Goal: Task Accomplishment & Management: Manage account settings

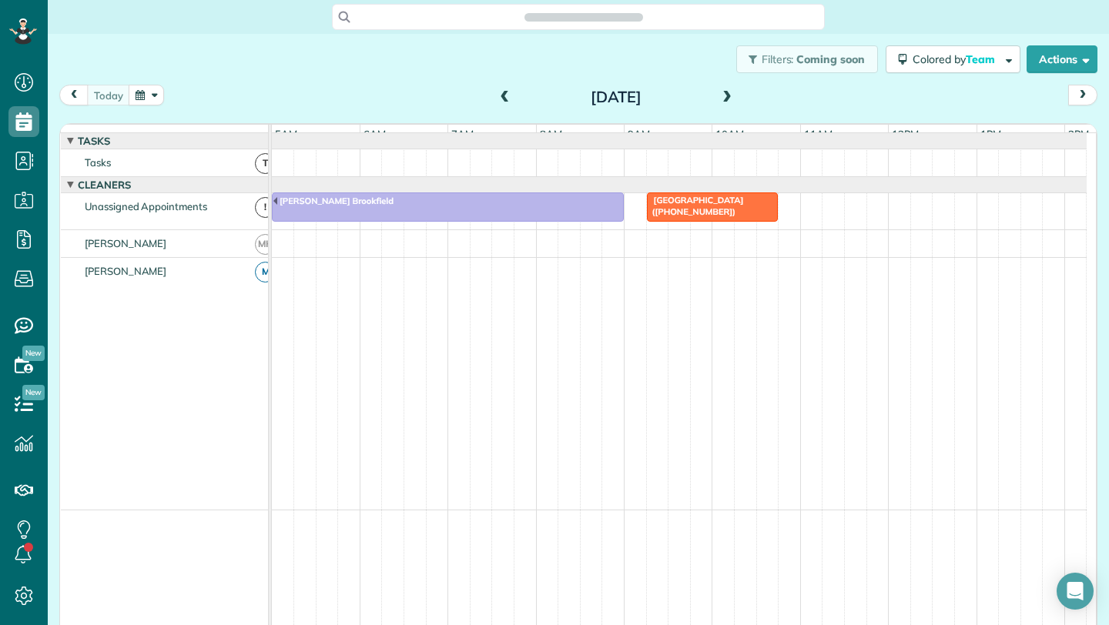
scroll to position [7, 7]
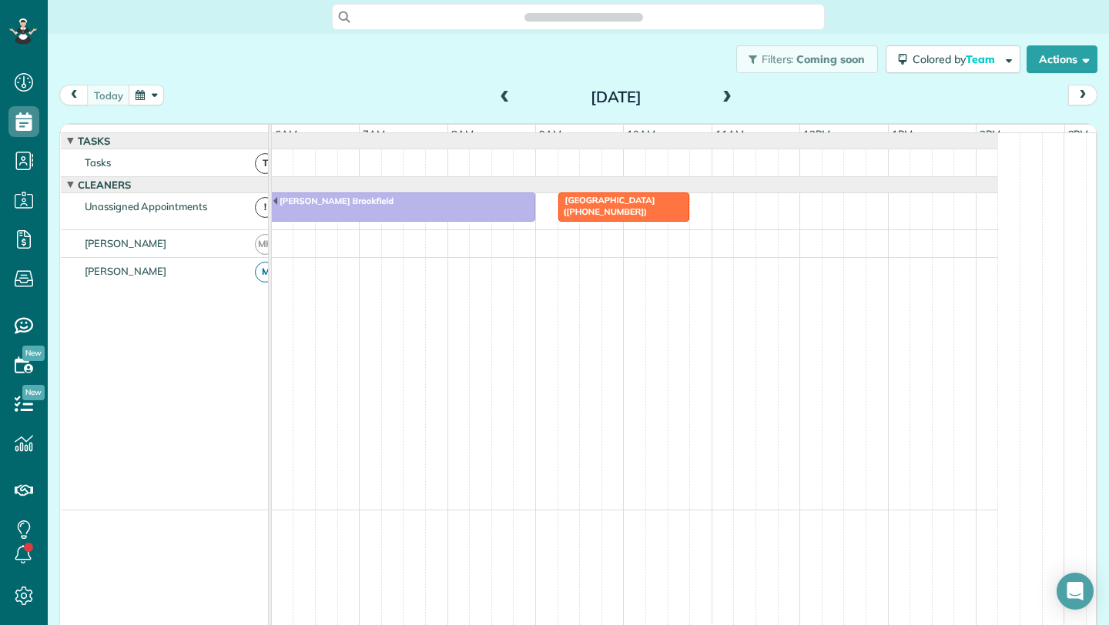
click at [135, 89] on button "button" at bounding box center [146, 95] width 35 height 21
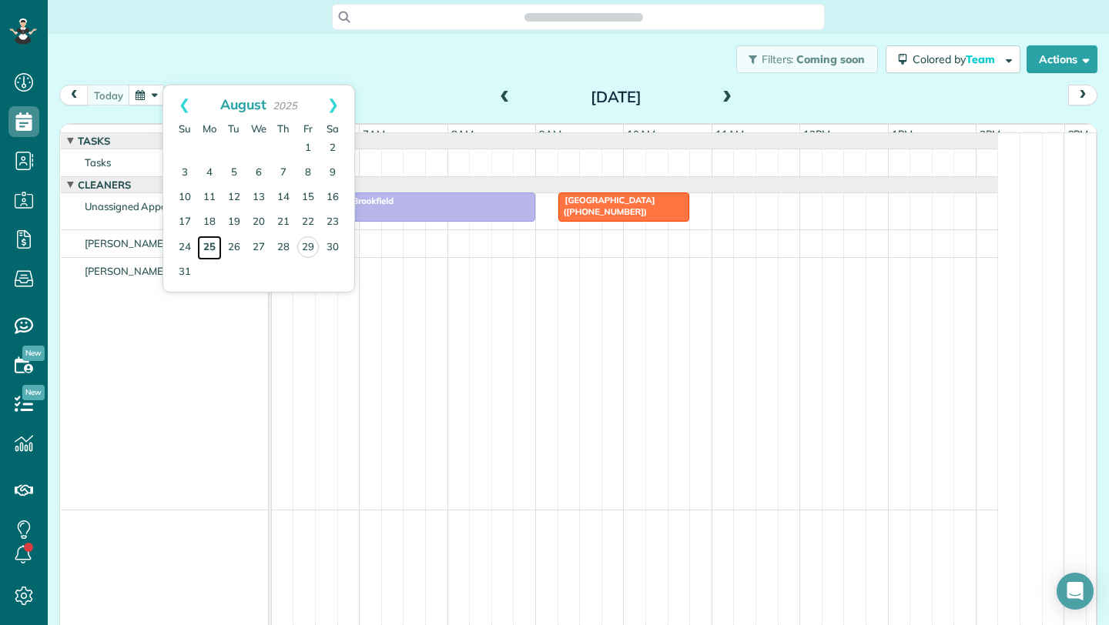
click at [212, 245] on link "25" at bounding box center [209, 248] width 25 height 25
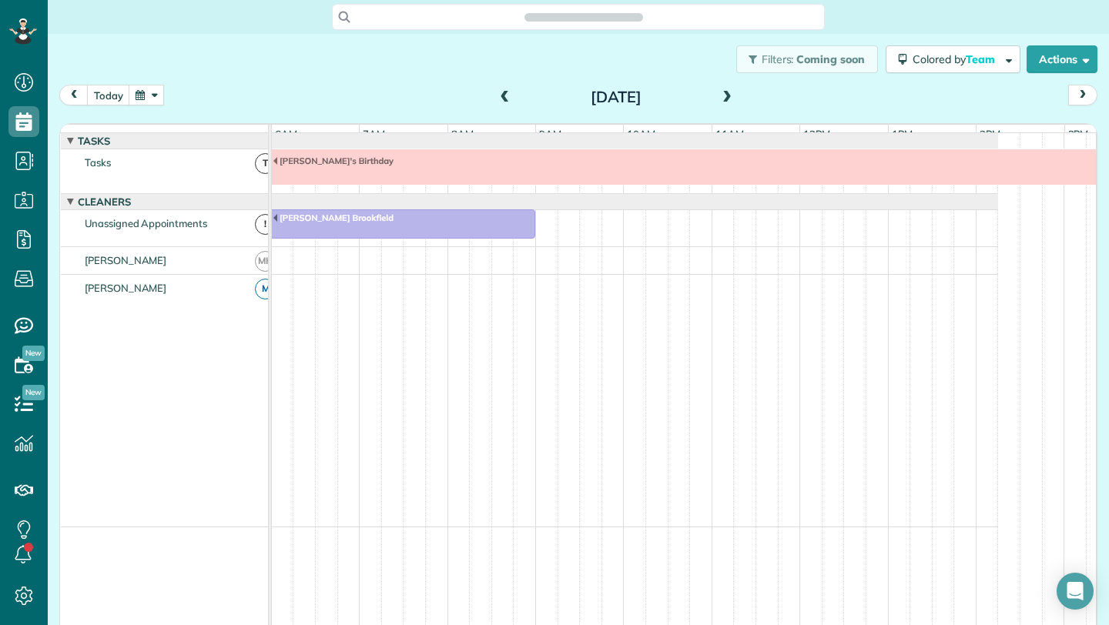
scroll to position [12, 0]
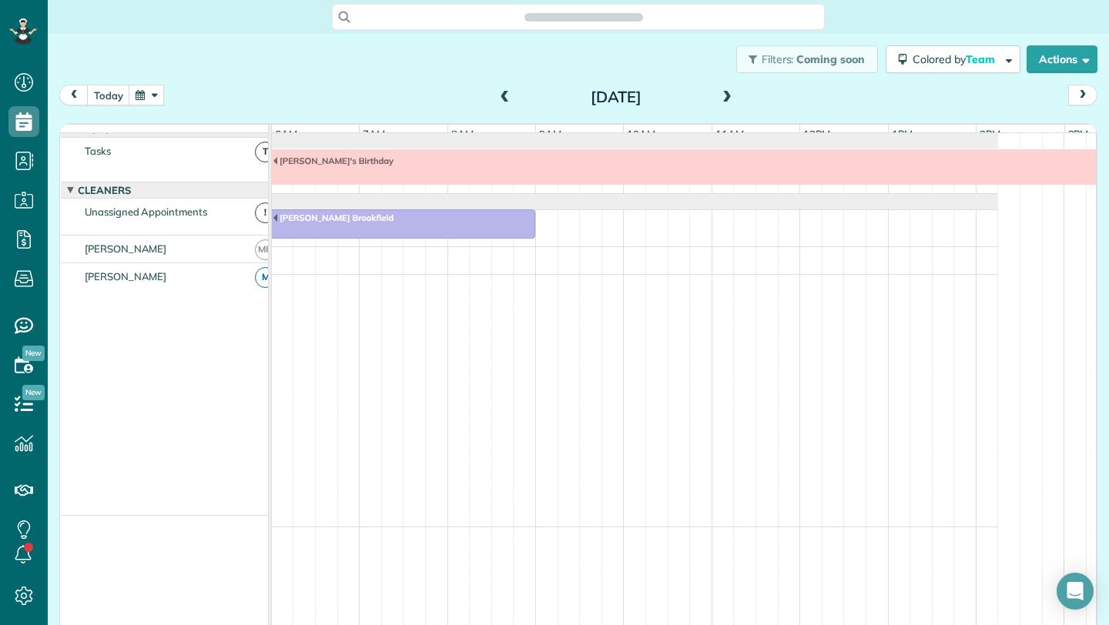
click at [149, 102] on button "button" at bounding box center [146, 95] width 35 height 21
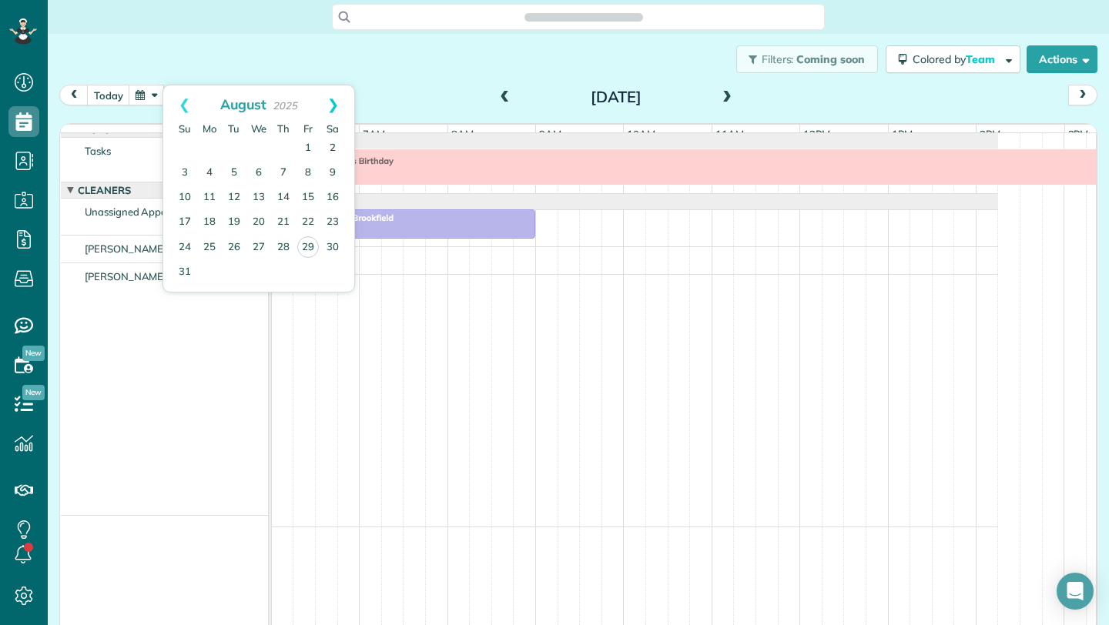
click at [336, 102] on link "Next" at bounding box center [333, 104] width 42 height 38
click at [207, 150] on link "1" at bounding box center [209, 148] width 25 height 25
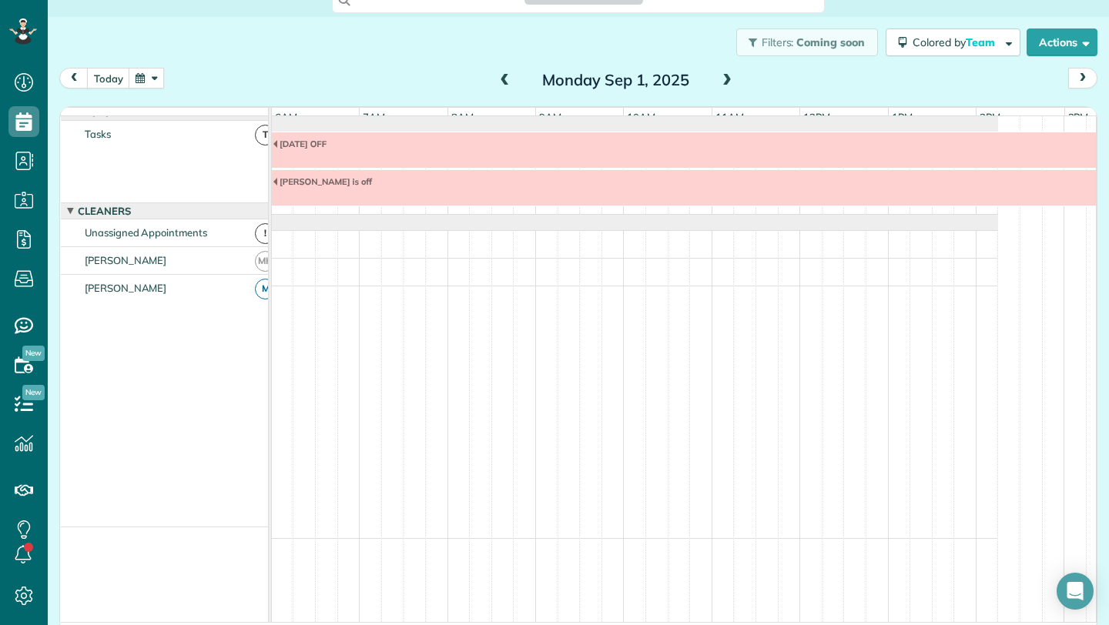
scroll to position [25, 0]
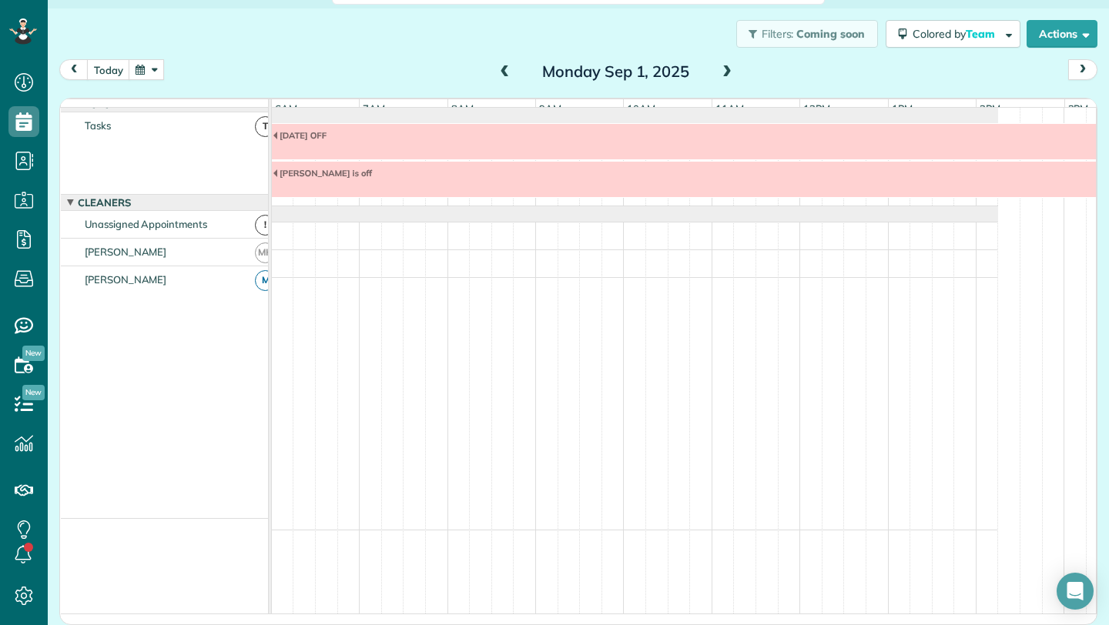
click at [720, 69] on span at bounding box center [726, 72] width 17 height 14
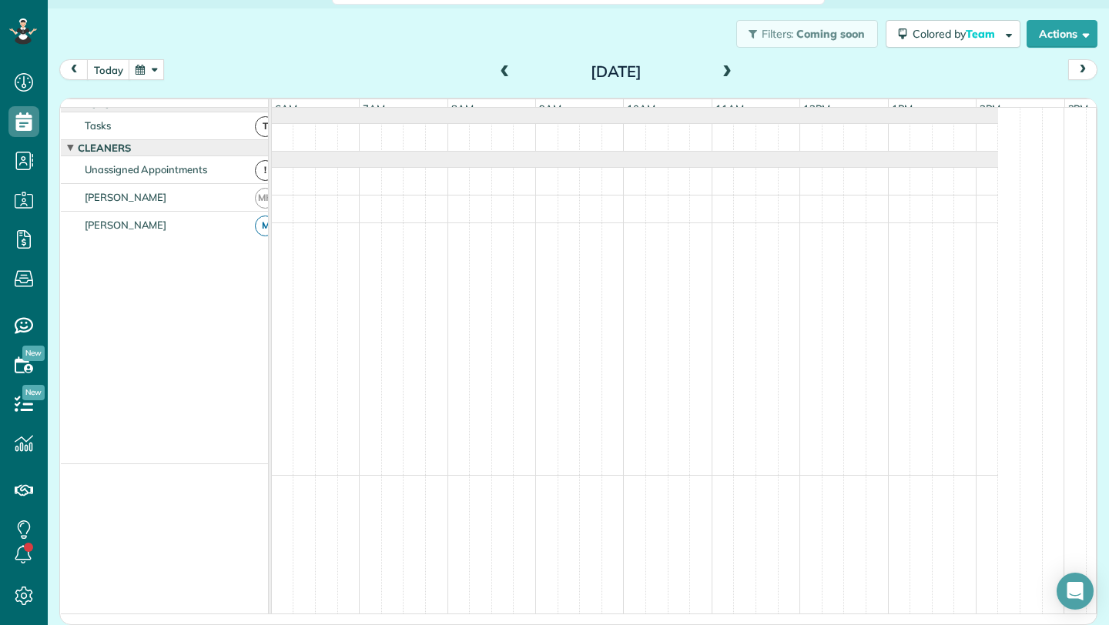
scroll to position [24, 0]
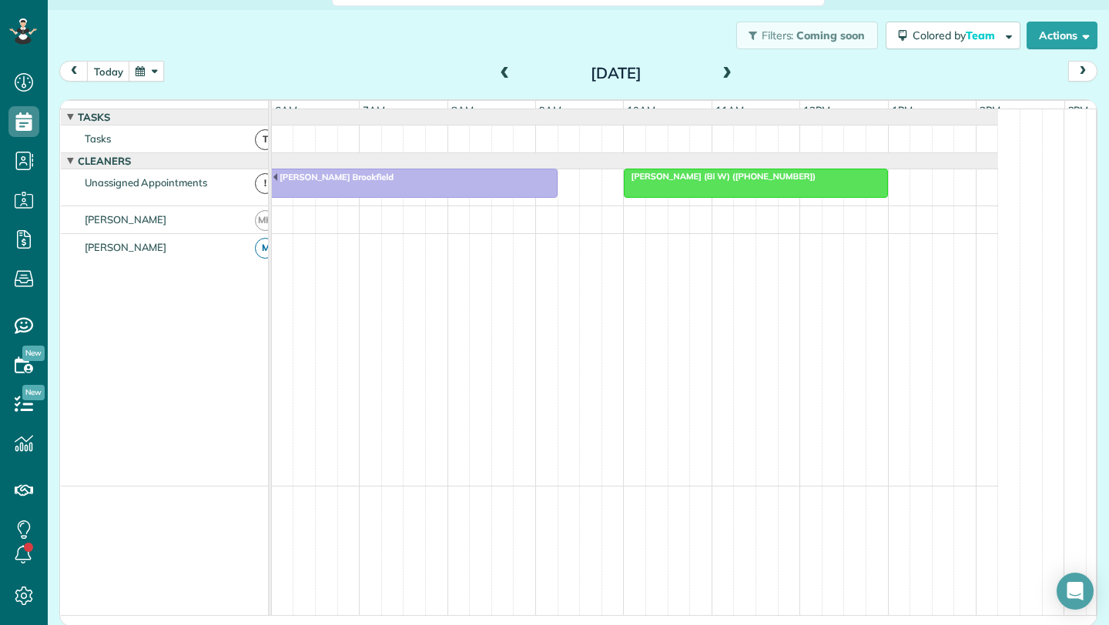
click at [720, 69] on span at bounding box center [726, 74] width 17 height 14
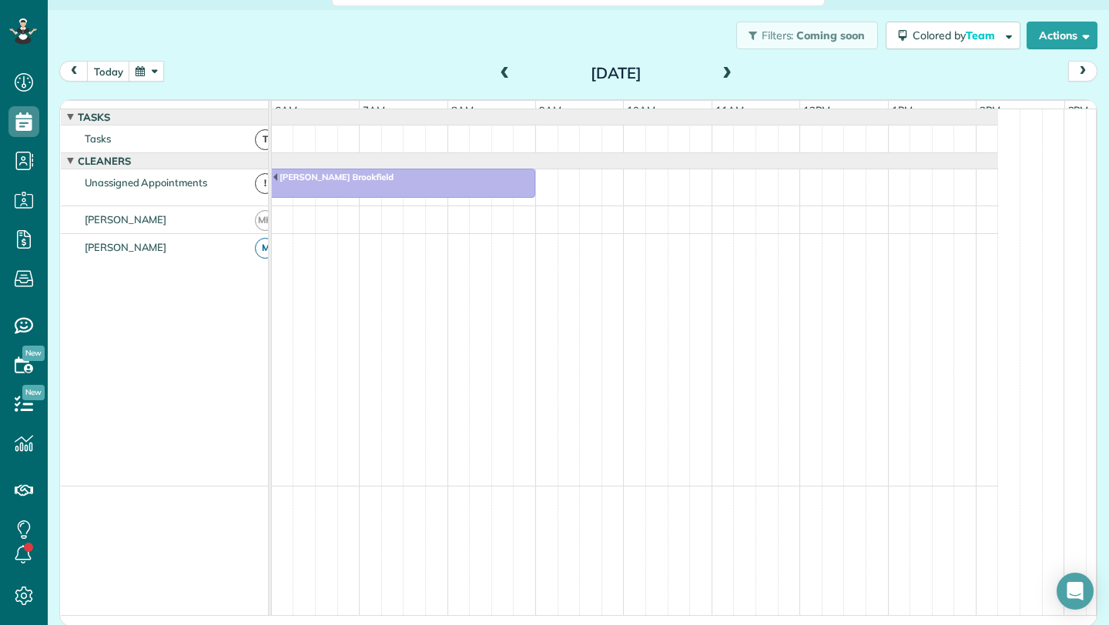
click at [501, 78] on span at bounding box center [505, 74] width 17 height 14
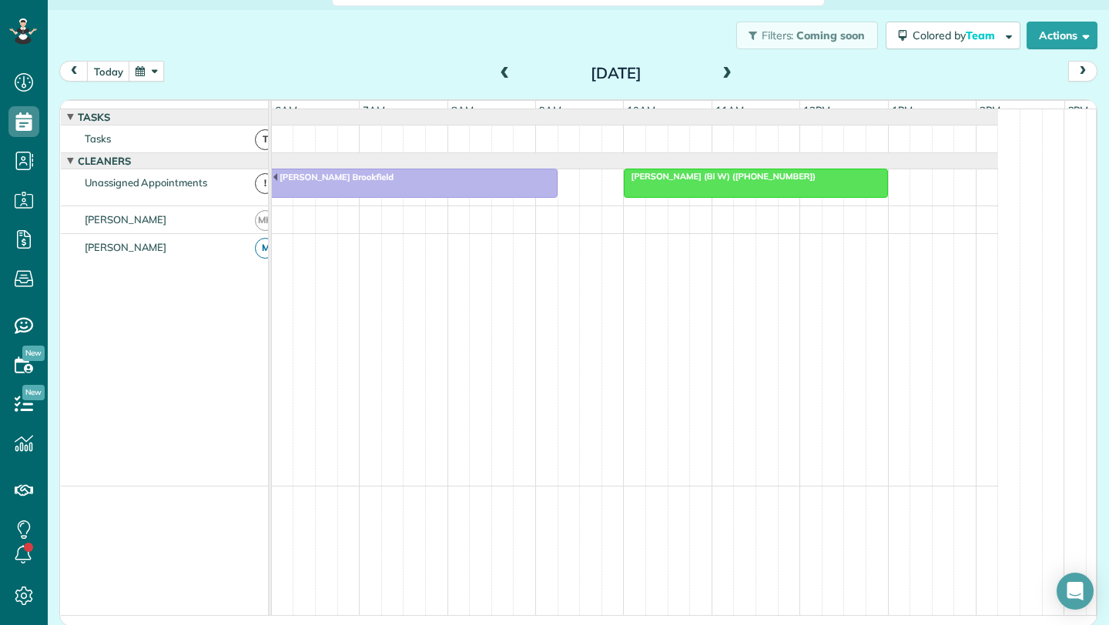
click at [718, 197] on div at bounding box center [755, 183] width 262 height 28
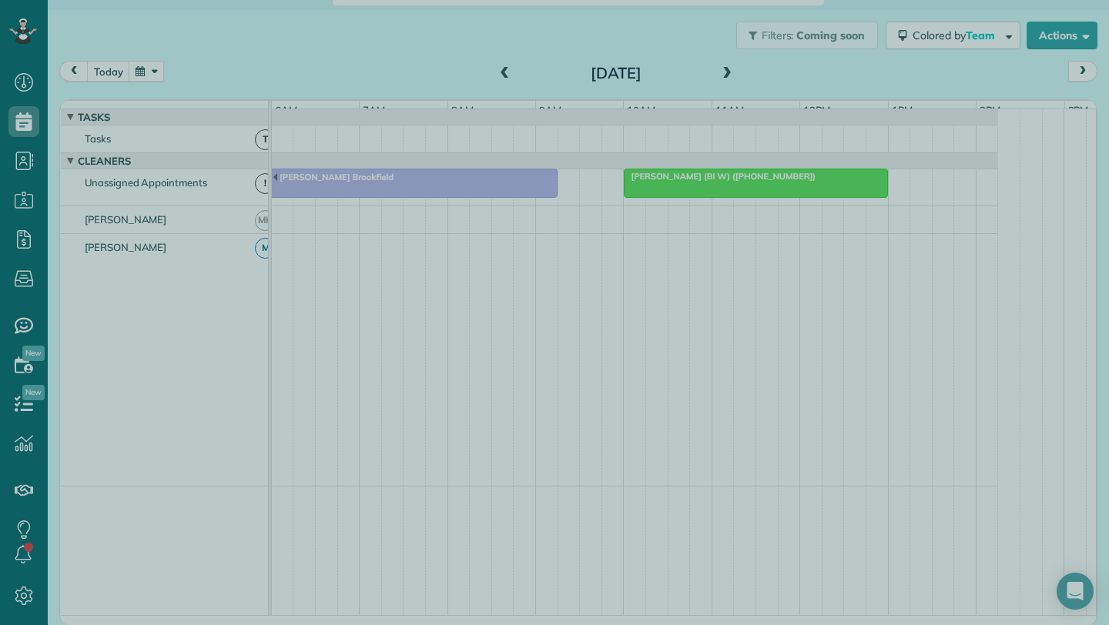
click at [716, 190] on div at bounding box center [554, 312] width 1109 height 625
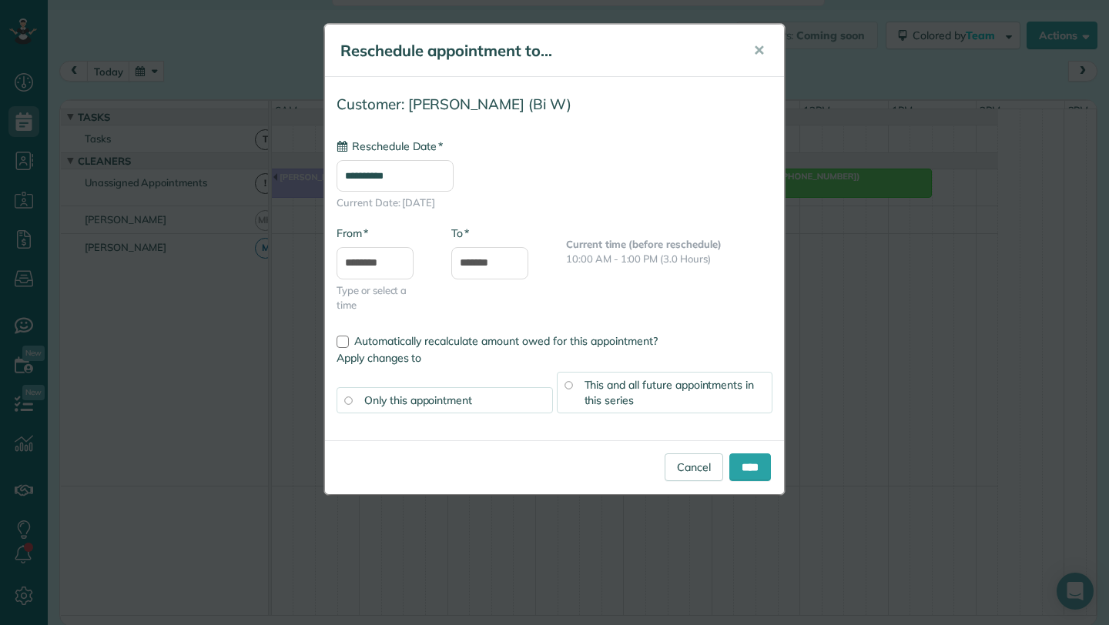
click at [428, 169] on input "**********" at bounding box center [394, 176] width 117 height 32
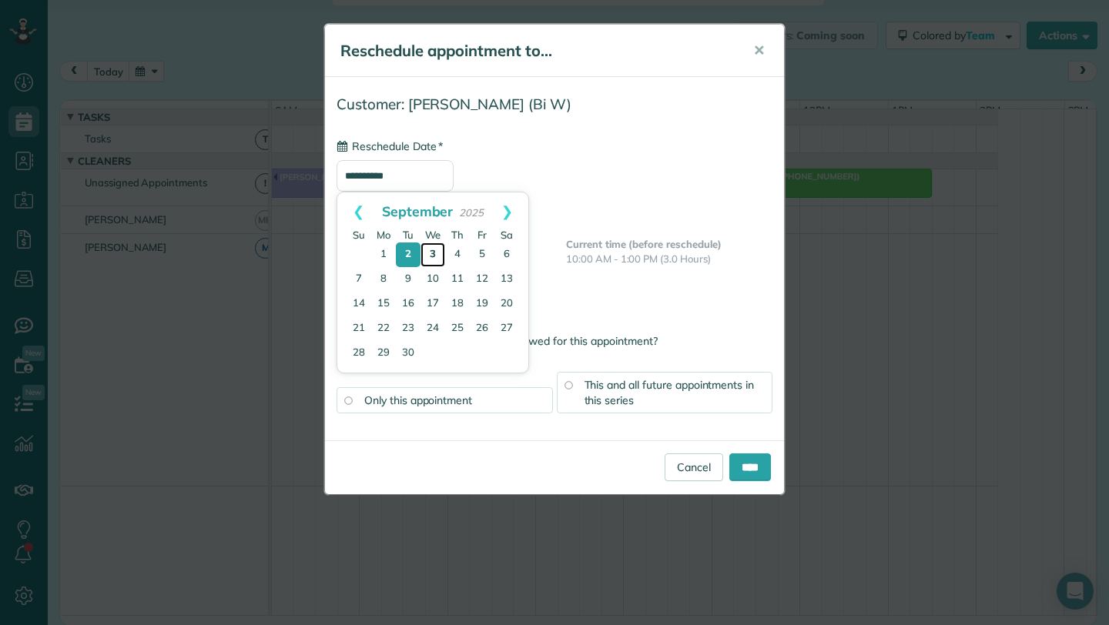
click at [430, 249] on link "3" at bounding box center [432, 254] width 25 height 25
type input "**********"
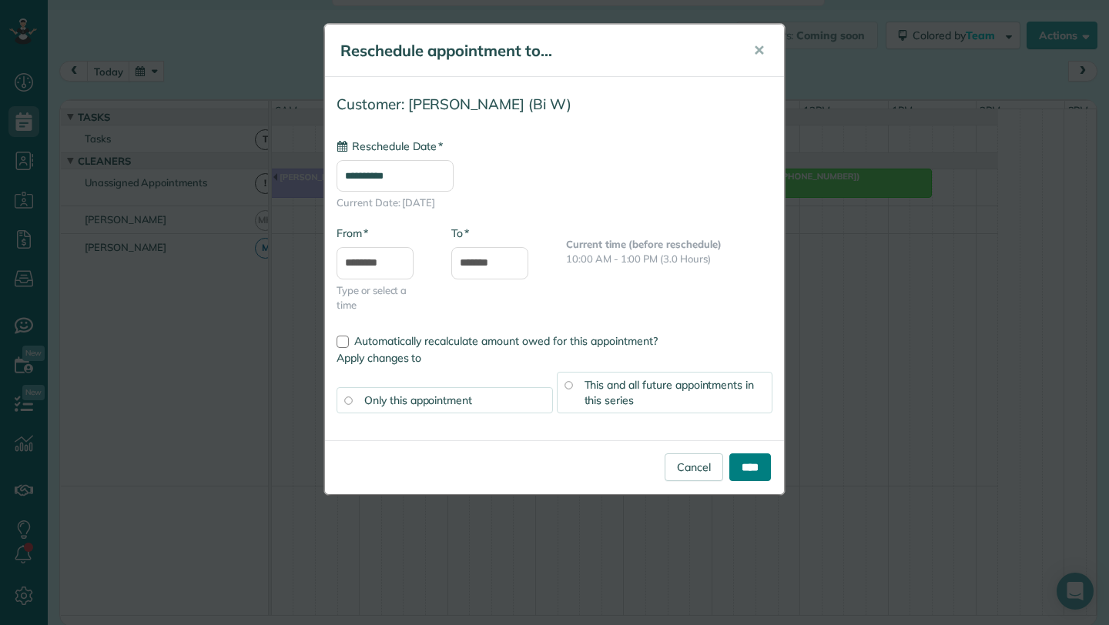
click at [750, 473] on input "****" at bounding box center [750, 467] width 42 height 28
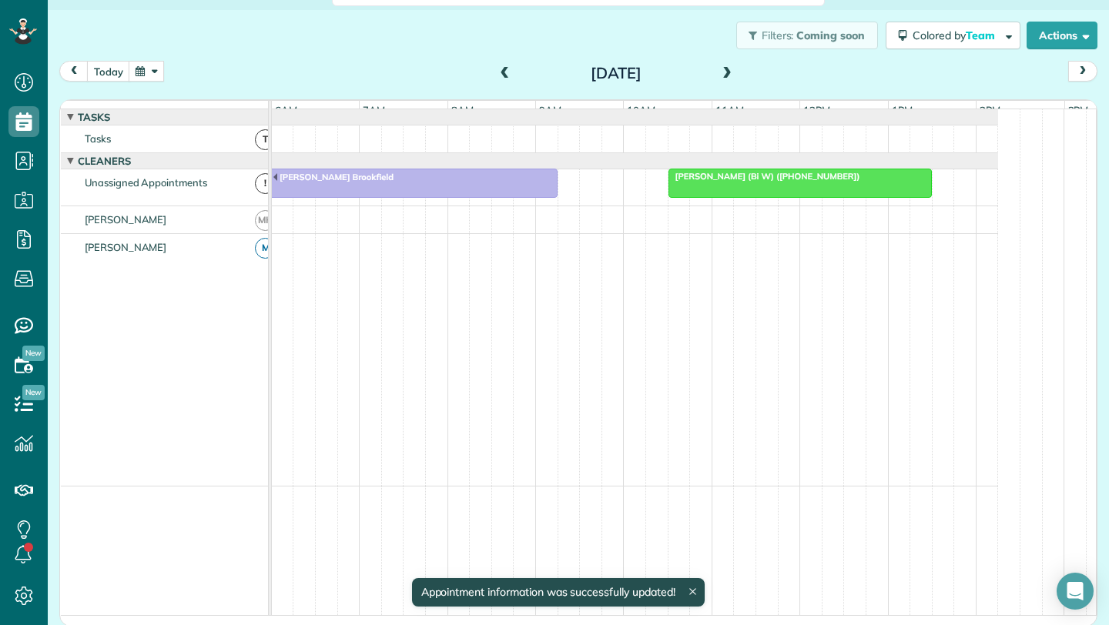
click at [499, 71] on span at bounding box center [505, 74] width 17 height 14
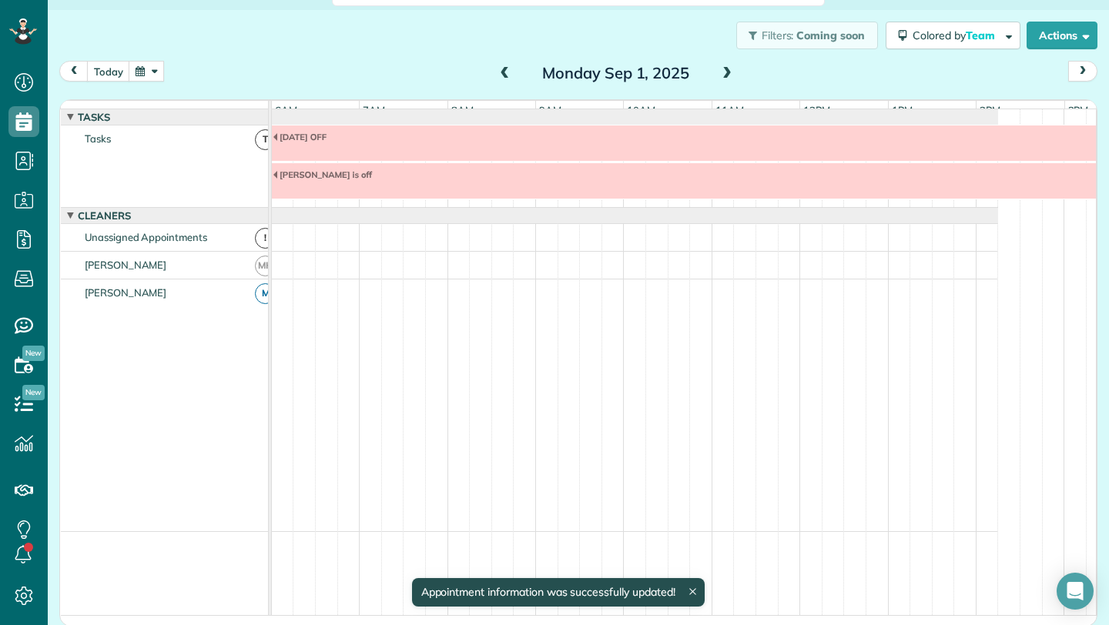
scroll to position [12, 0]
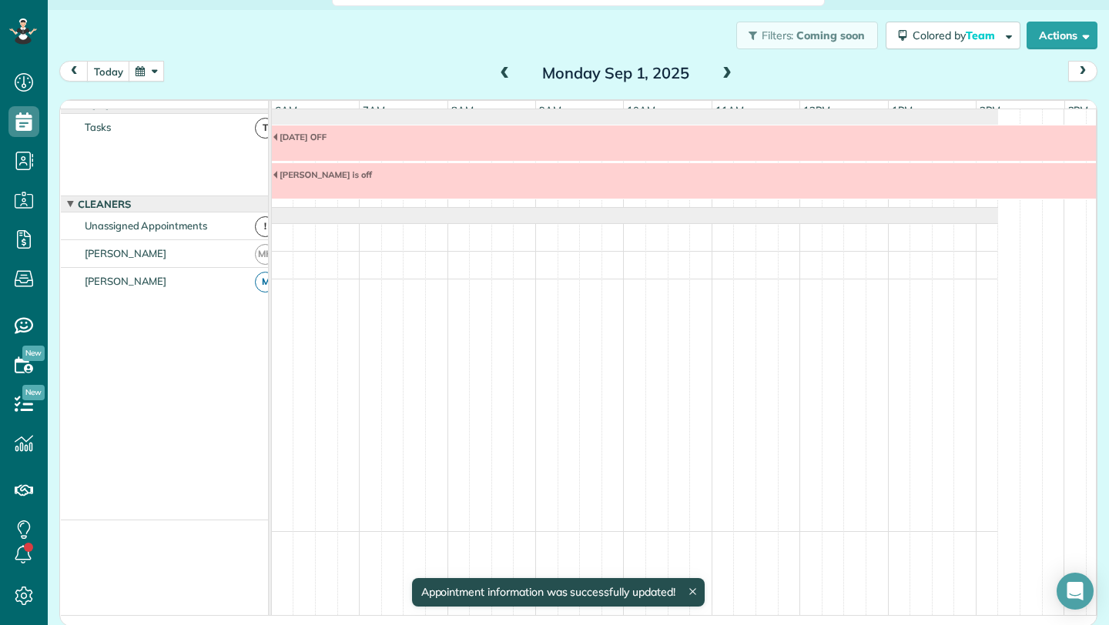
click at [721, 73] on span at bounding box center [726, 74] width 17 height 14
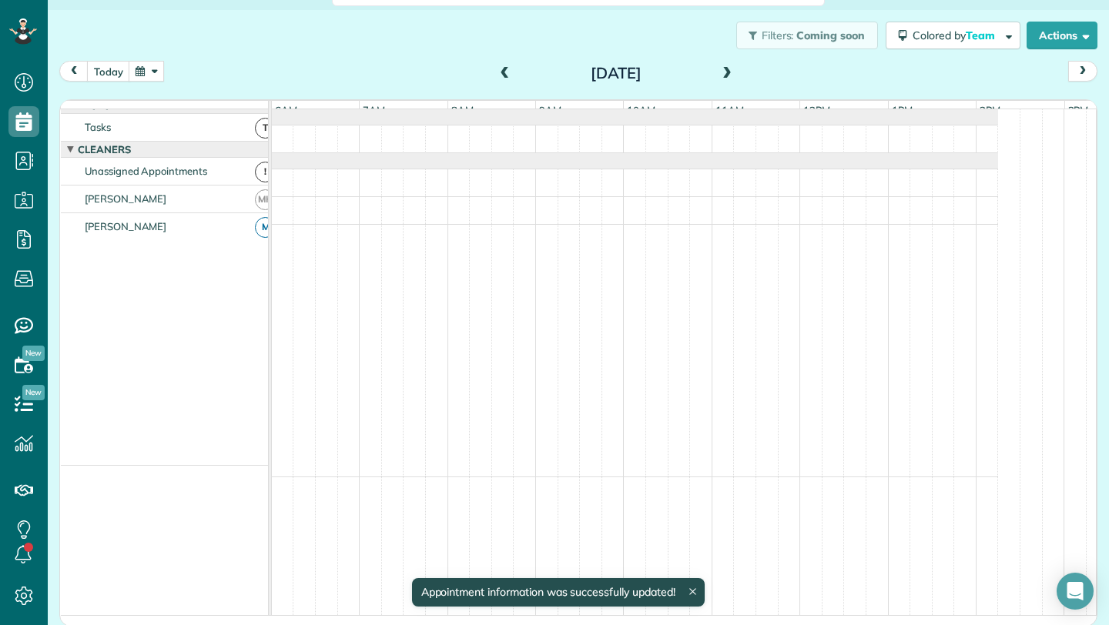
scroll to position [0, 0]
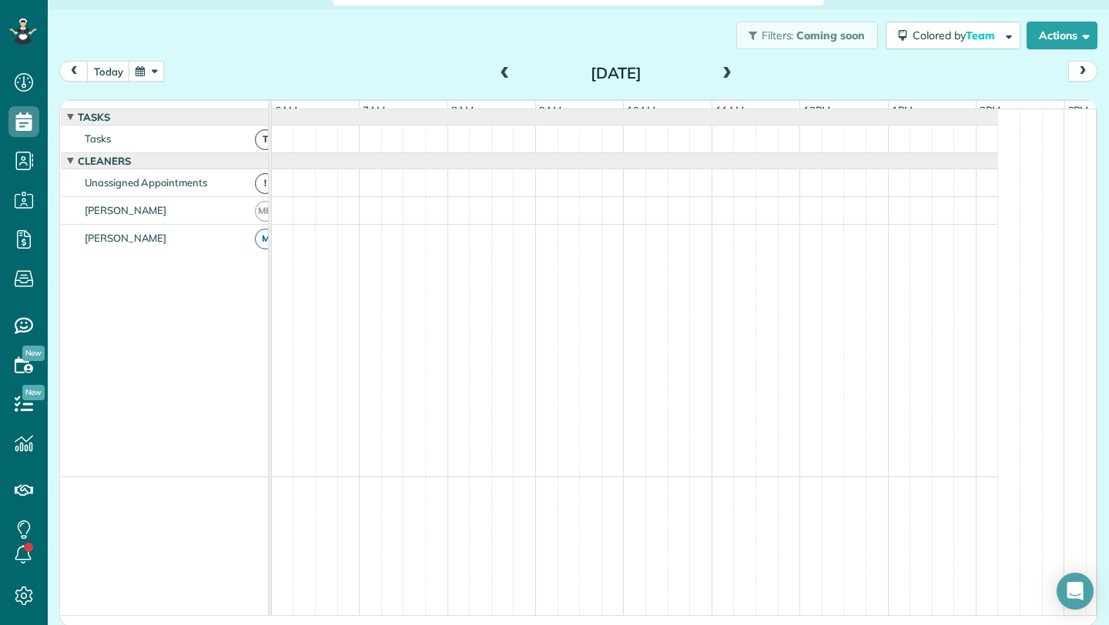
click at [721, 73] on span at bounding box center [726, 74] width 17 height 14
click at [725, 72] on span at bounding box center [726, 74] width 17 height 14
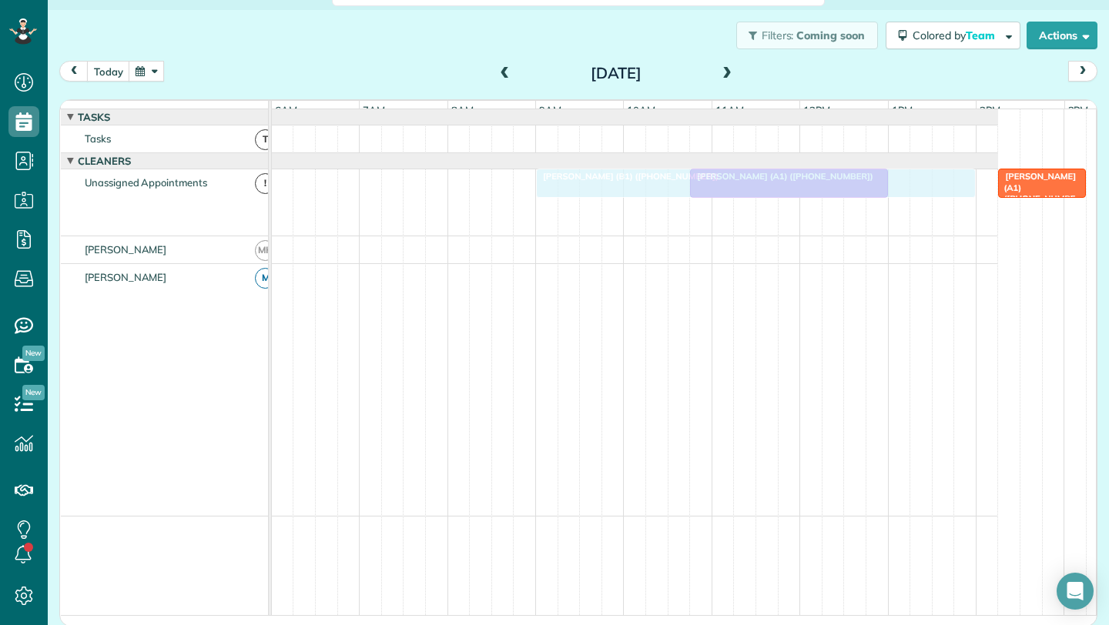
drag, startPoint x: 885, startPoint y: 221, endPoint x: 617, endPoint y: 235, distance: 267.5
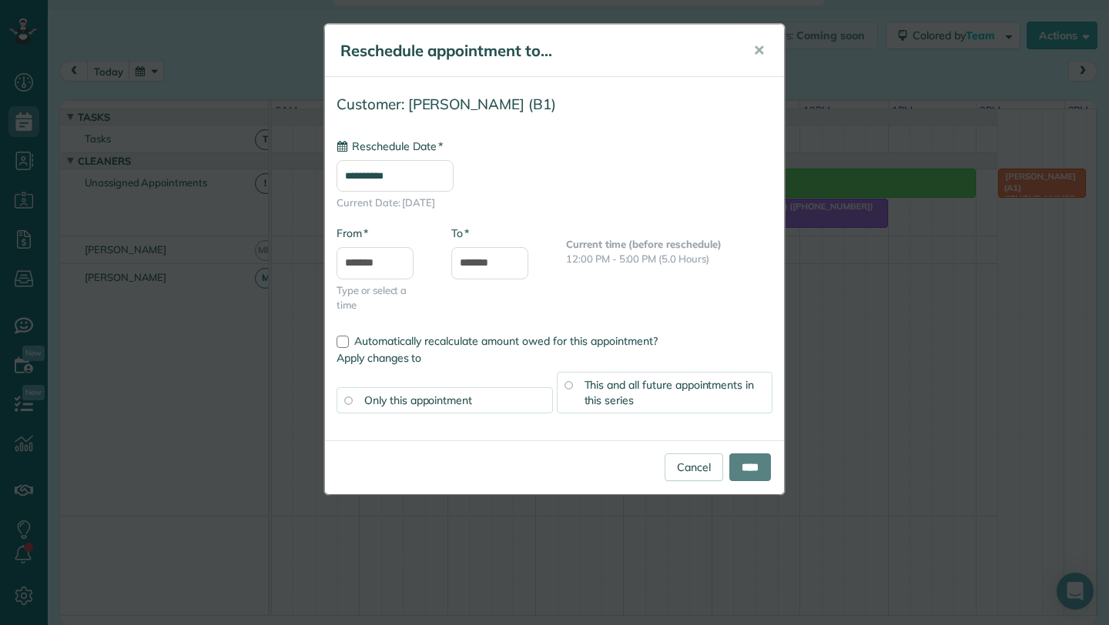
type input "**********"
click at [617, 393] on span "This and all future appointments in this series" at bounding box center [669, 392] width 170 height 29
click at [572, 379] on div "This and all future appointments in this series" at bounding box center [665, 393] width 216 height 42
click at [749, 458] on input "****" at bounding box center [750, 467] width 42 height 28
